Goal: Information Seeking & Learning: Learn about a topic

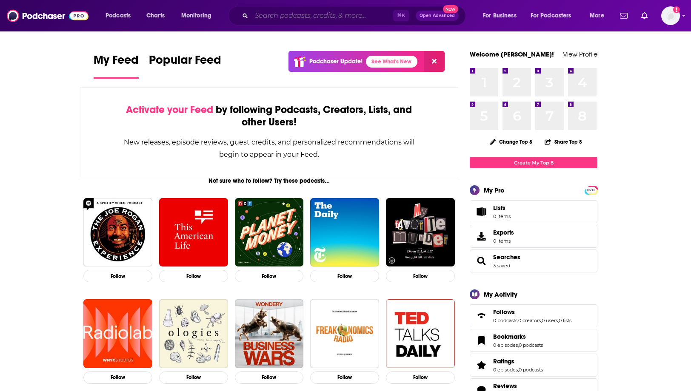
click at [304, 12] on input "Search podcasts, credits, & more..." at bounding box center [322, 16] width 142 height 14
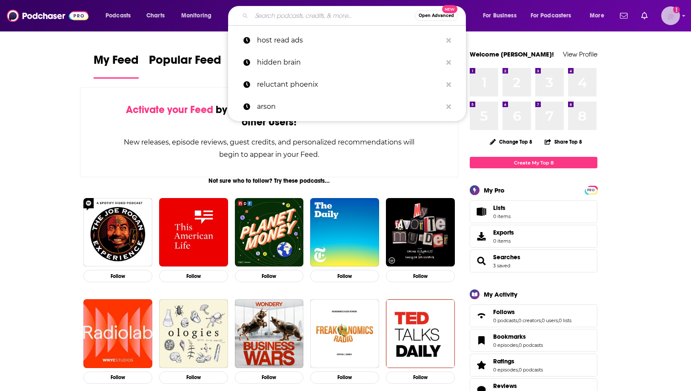
click at [672, 18] on img "Logged in as kmcguirk" at bounding box center [670, 15] width 19 height 19
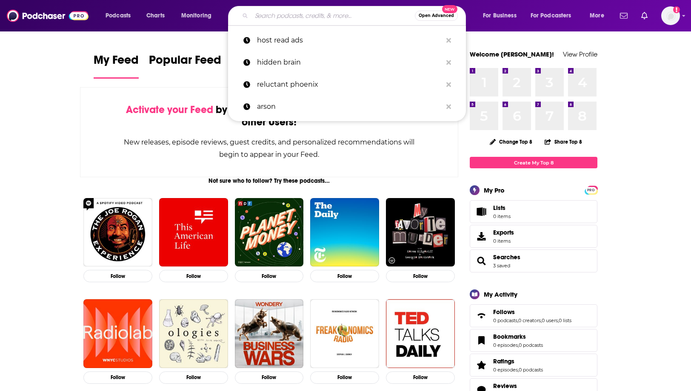
click at [263, 14] on input "Search podcasts, credits, & more..." at bounding box center [332, 16] width 163 height 14
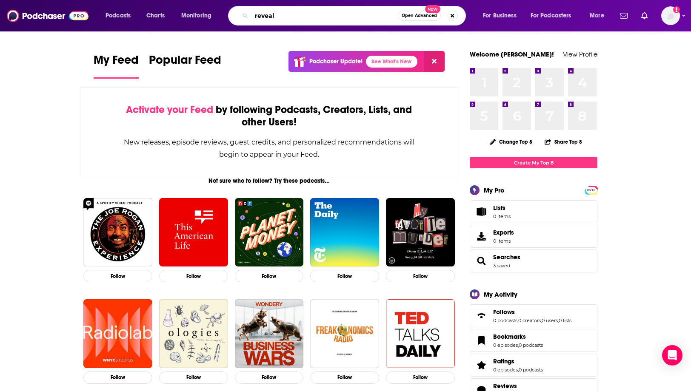
type input "reveal"
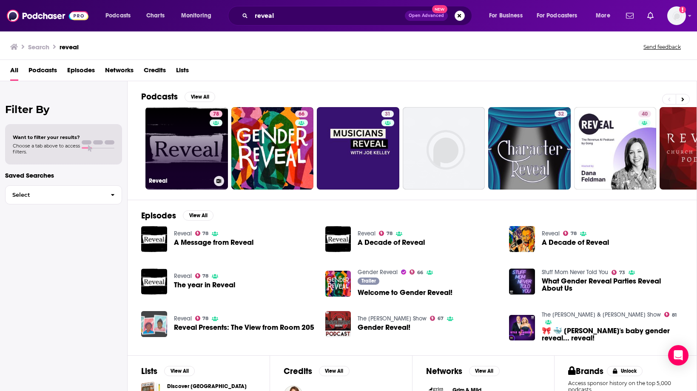
click at [173, 152] on link "78 Reveal" at bounding box center [186, 148] width 82 height 82
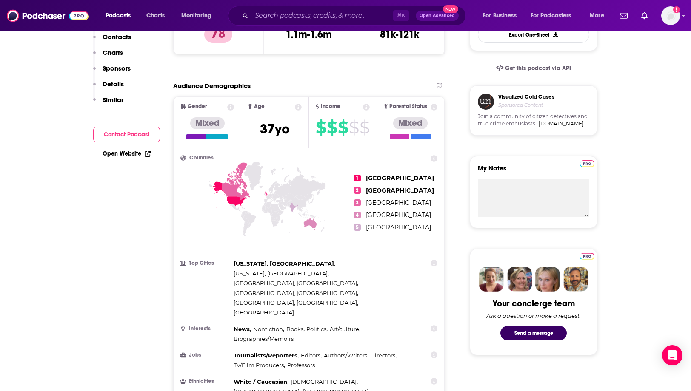
scroll to position [264, 0]
